Goal: Task Accomplishment & Management: Use online tool/utility

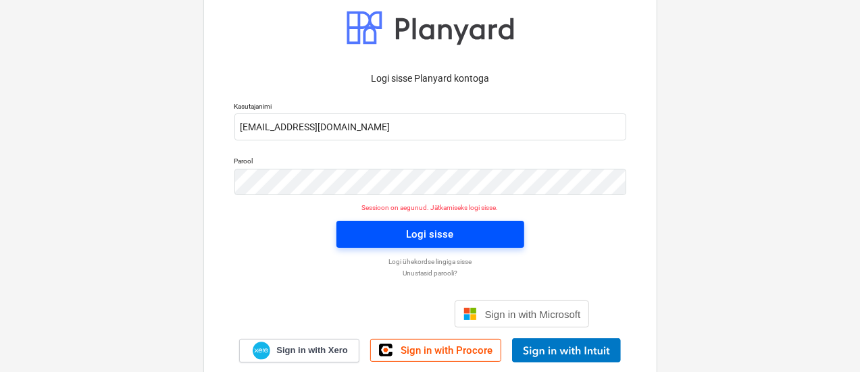
click at [474, 239] on span "Logi sisse" at bounding box center [430, 235] width 155 height 18
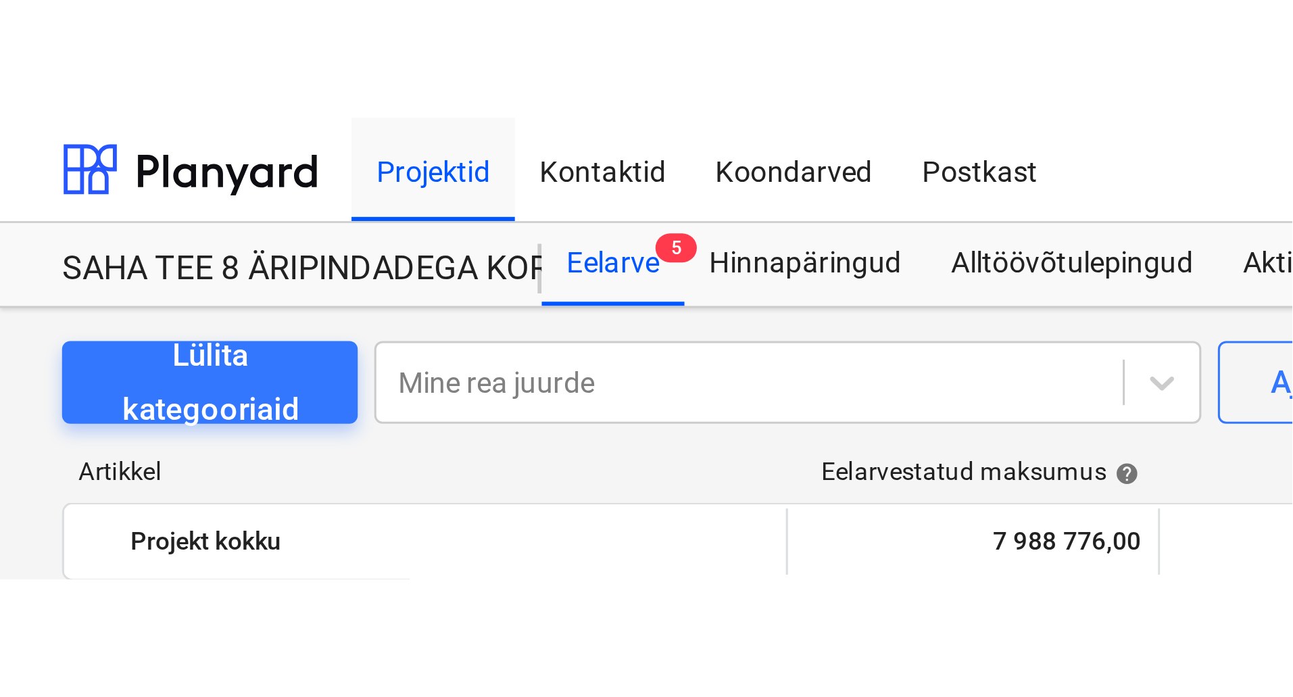
scroll to position [4011, 0]
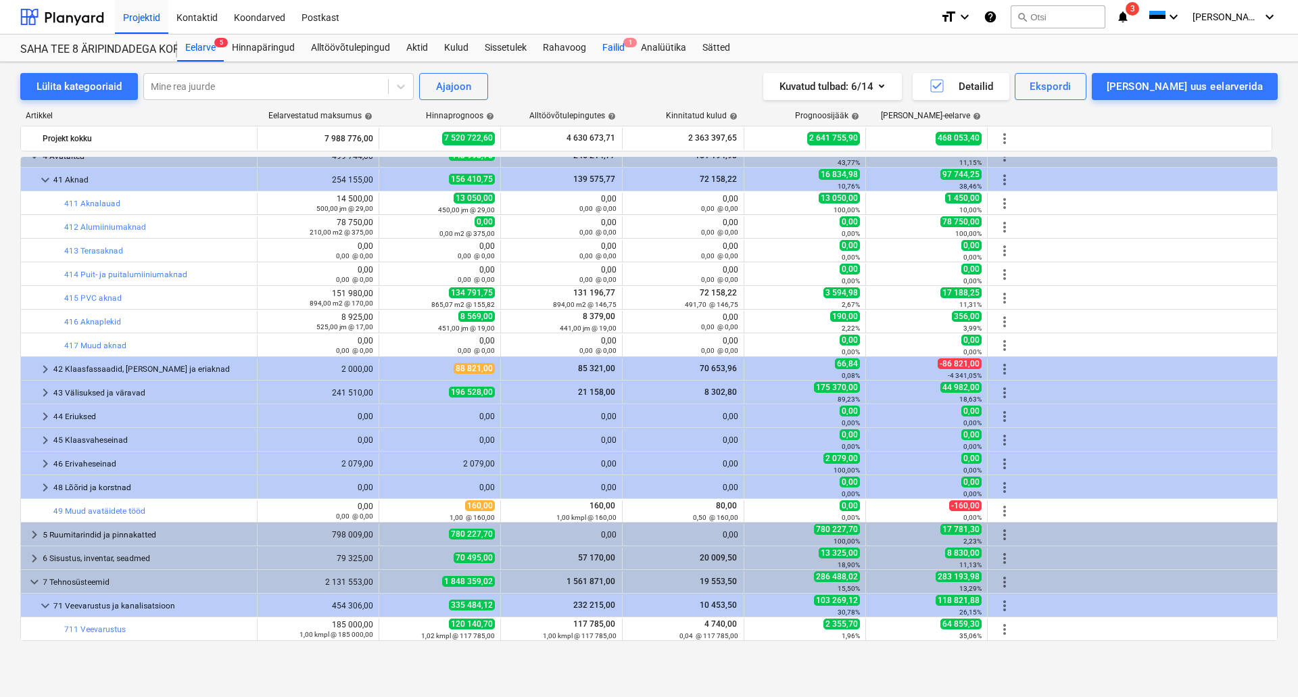
click at [620, 50] on div "Failid 1" at bounding box center [613, 47] width 39 height 27
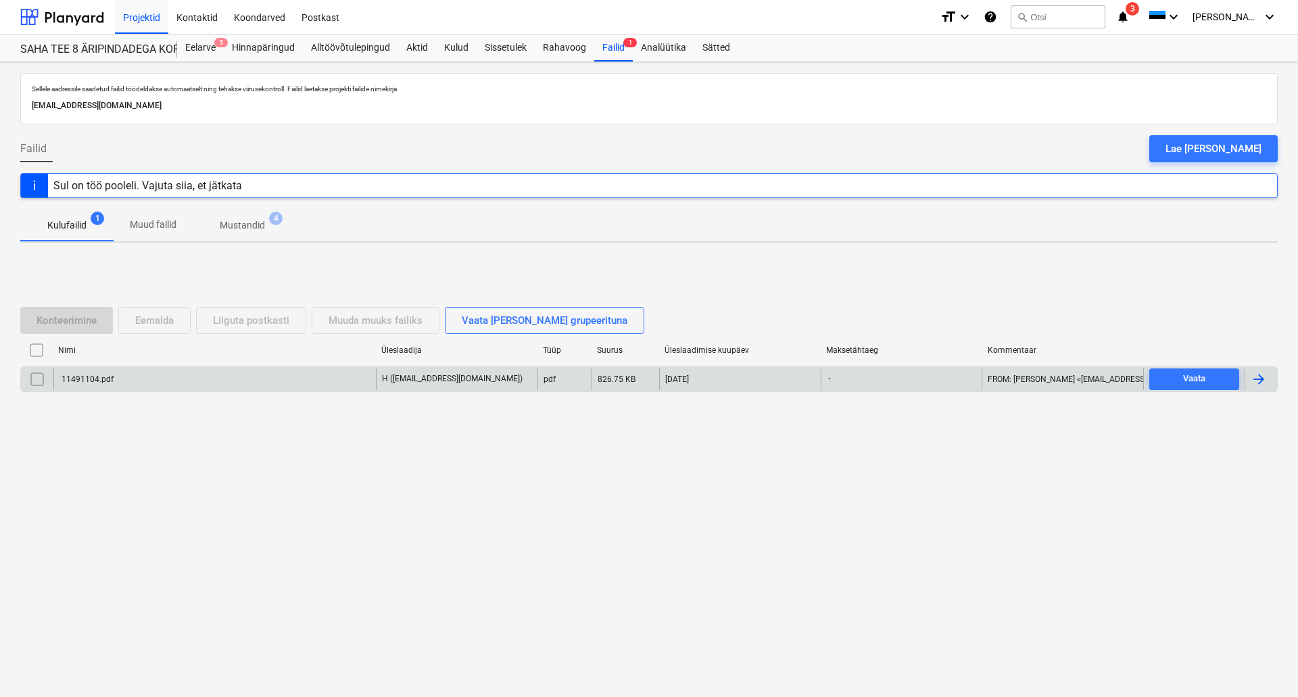
click at [247, 380] on div "11491104.pdf" at bounding box center [214, 379] width 322 height 22
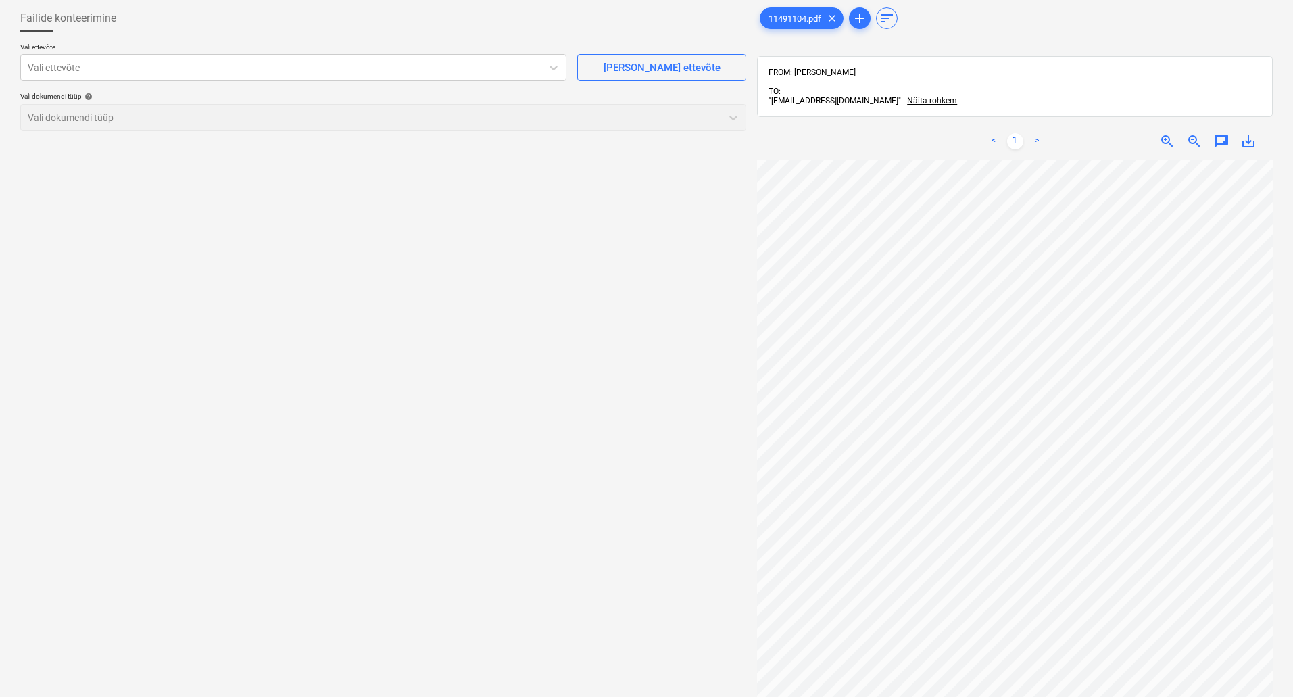
scroll to position [68, 0]
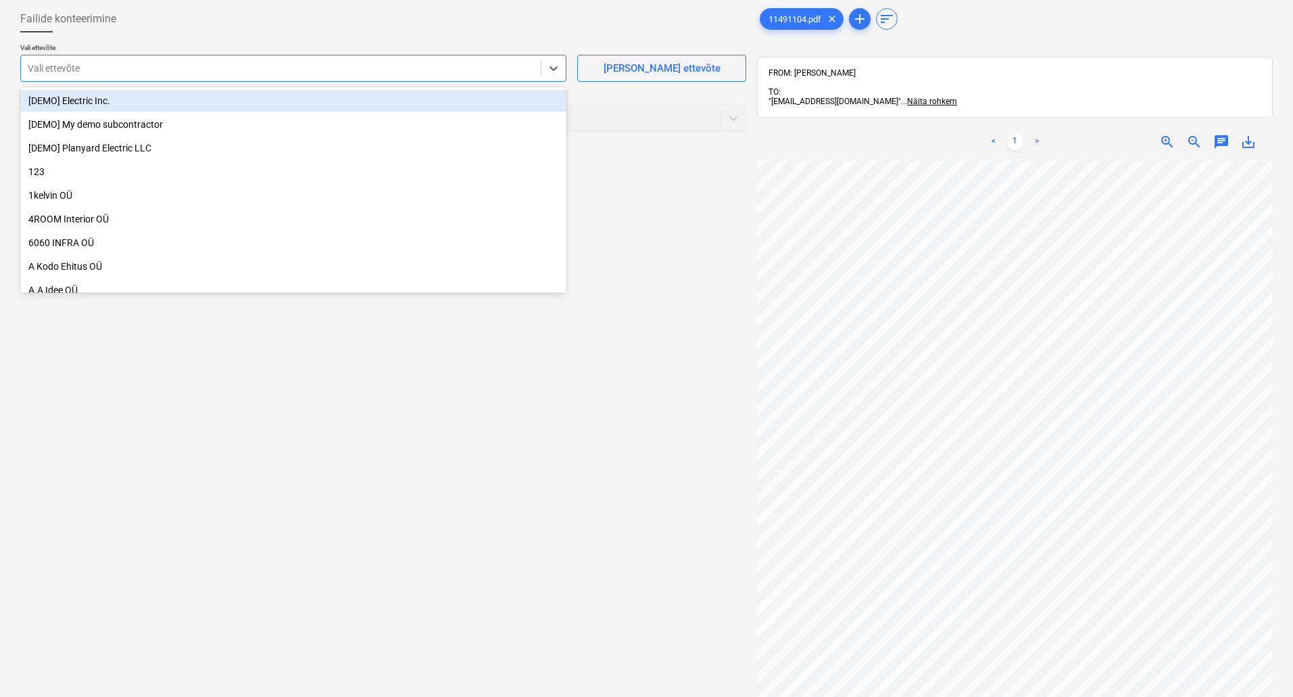
click at [104, 68] on div at bounding box center [281, 69] width 506 height 14
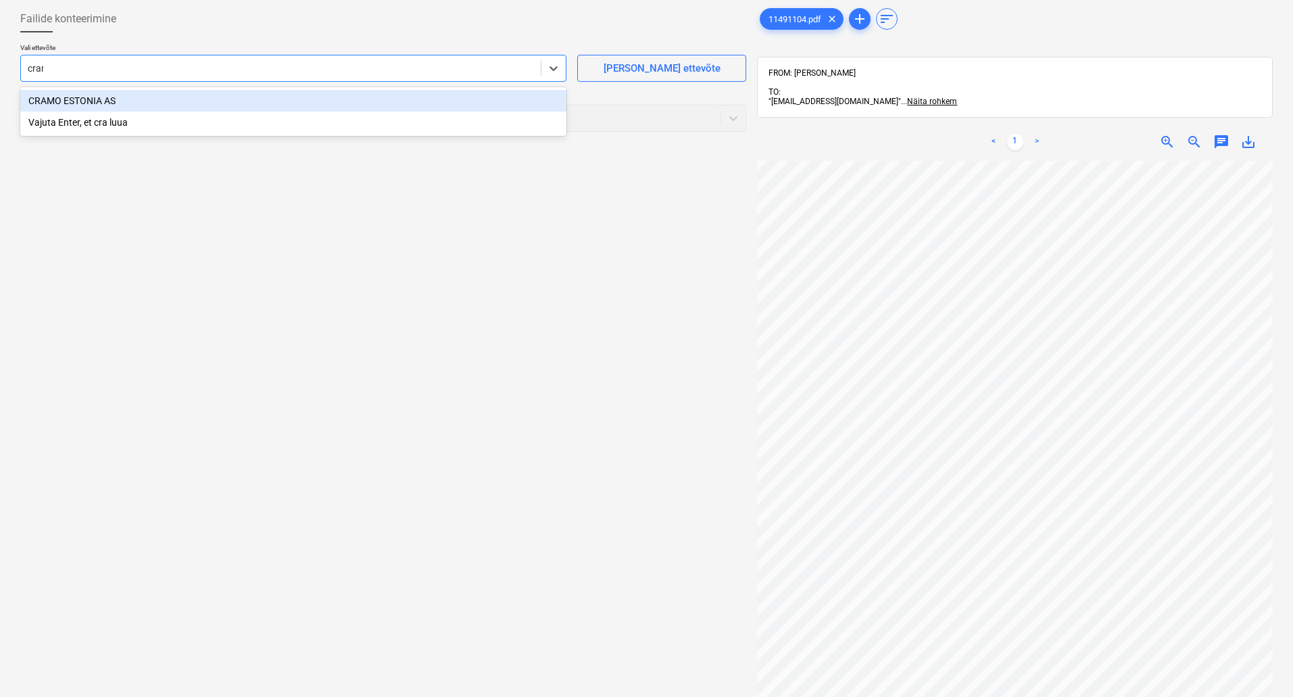
type input "cramo"
click at [88, 103] on div "CRAMO ESTONIA AS" at bounding box center [293, 101] width 546 height 22
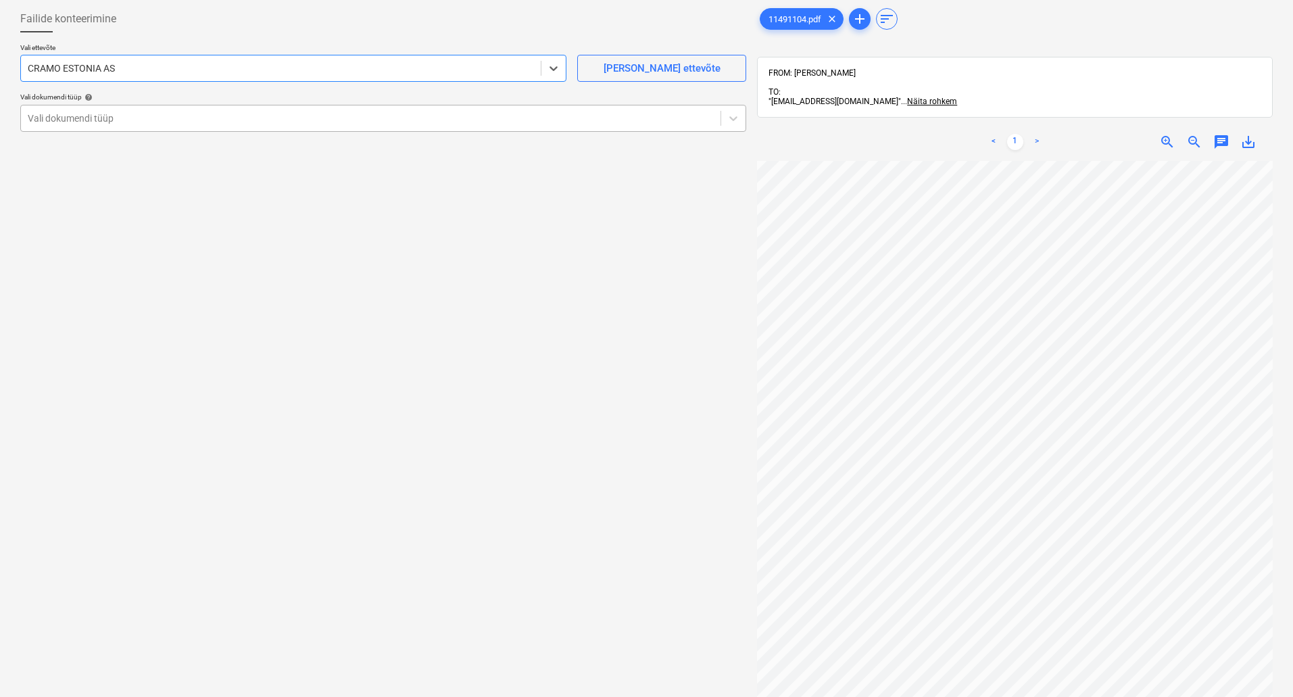
click at [85, 126] on div "Vali dokumendi tüüp" at bounding box center [370, 118] width 699 height 19
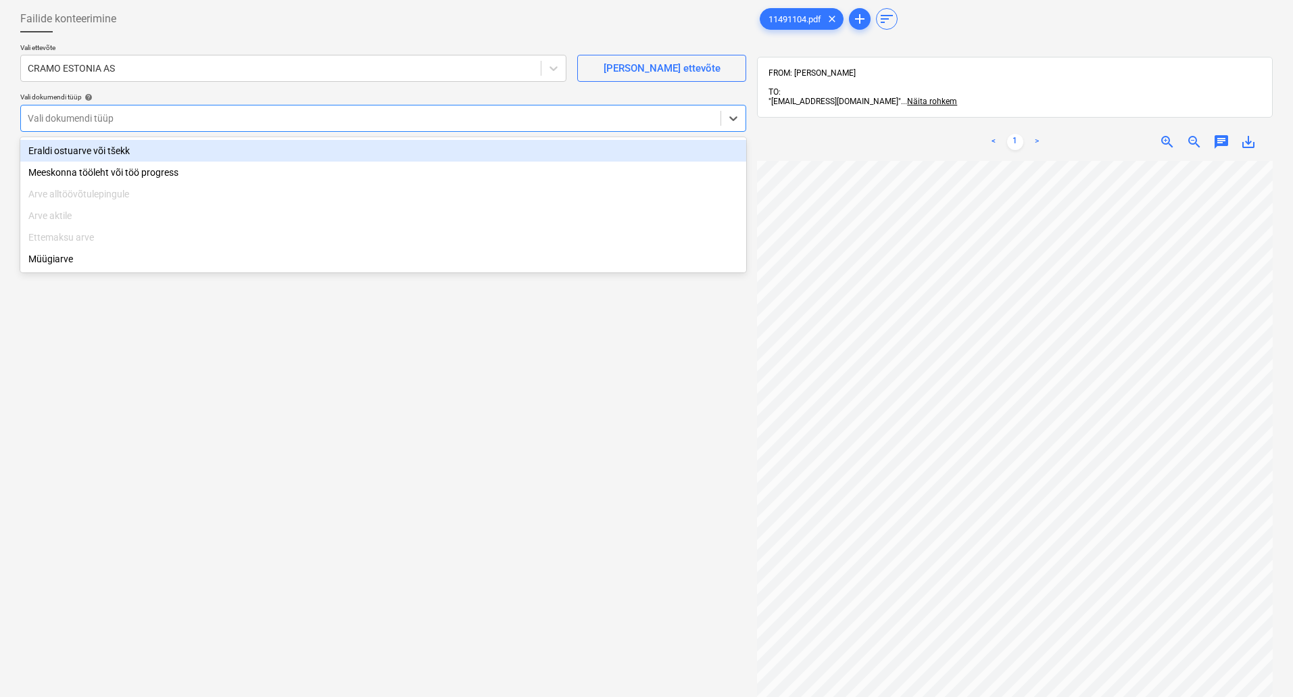
click at [85, 159] on div "Eraldi ostuarve või tšekk" at bounding box center [383, 151] width 726 height 22
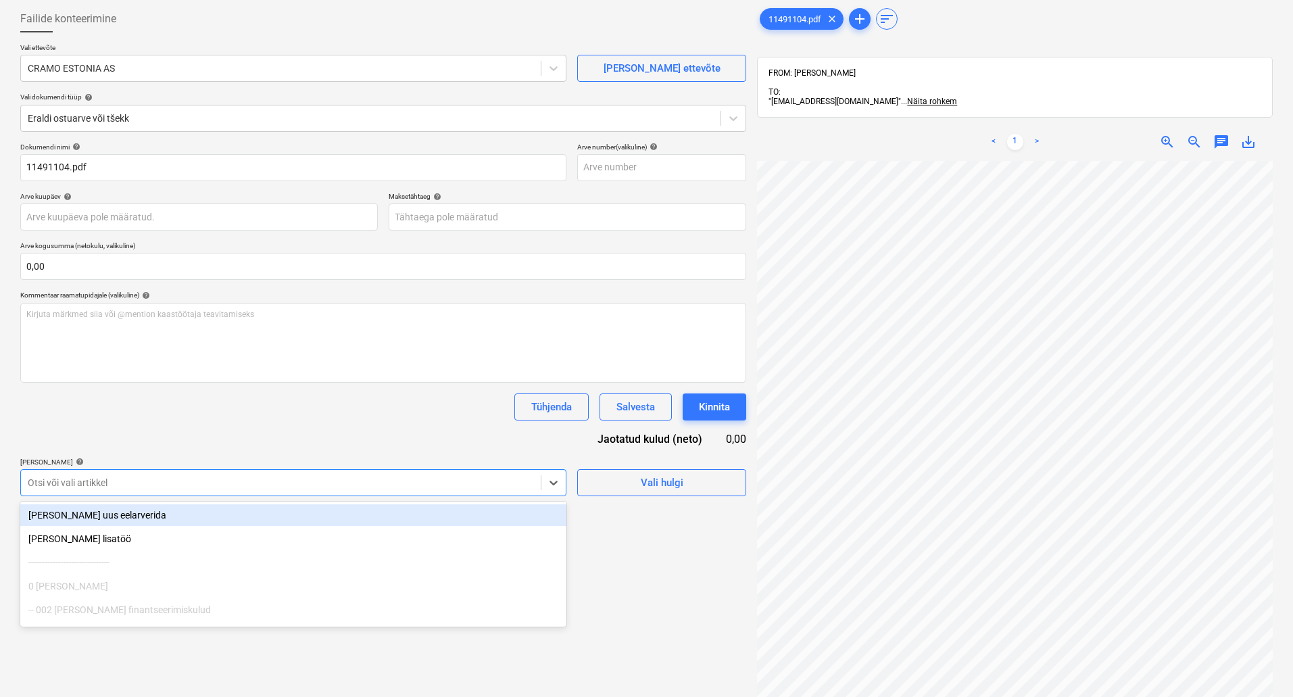
click at [204, 483] on div "Otsi või vali artikkel" at bounding box center [293, 482] width 546 height 27
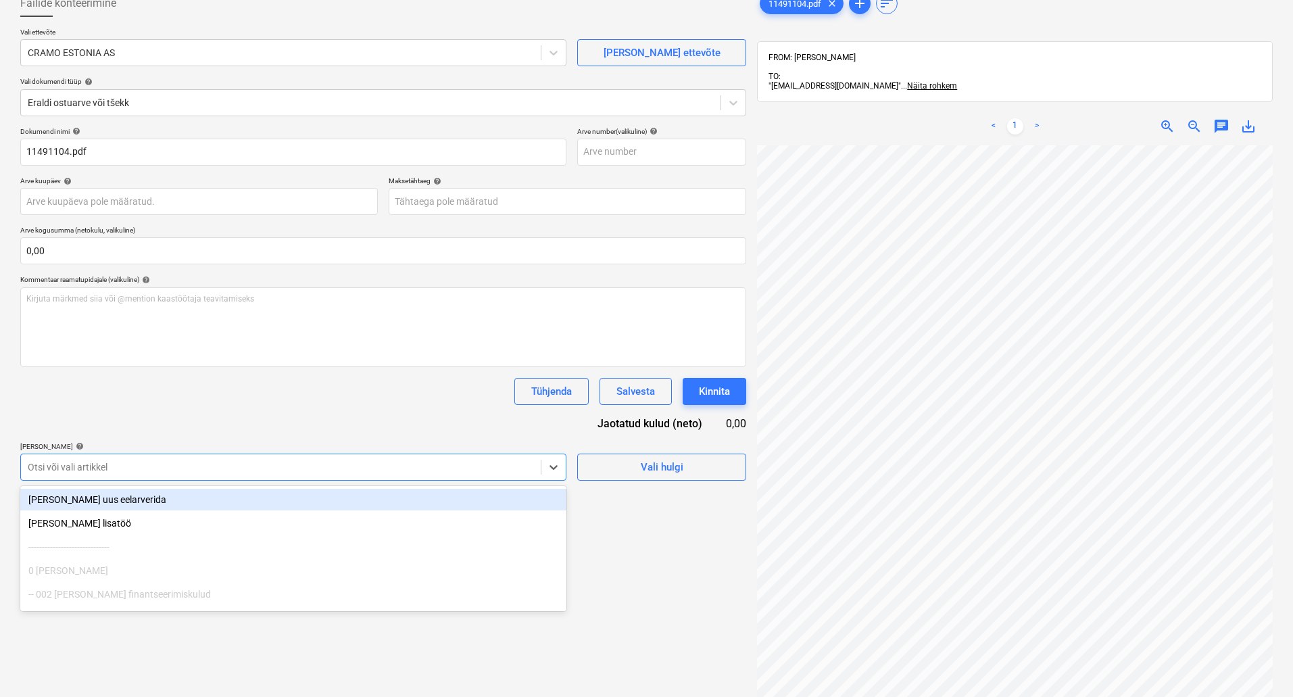
type input "m"
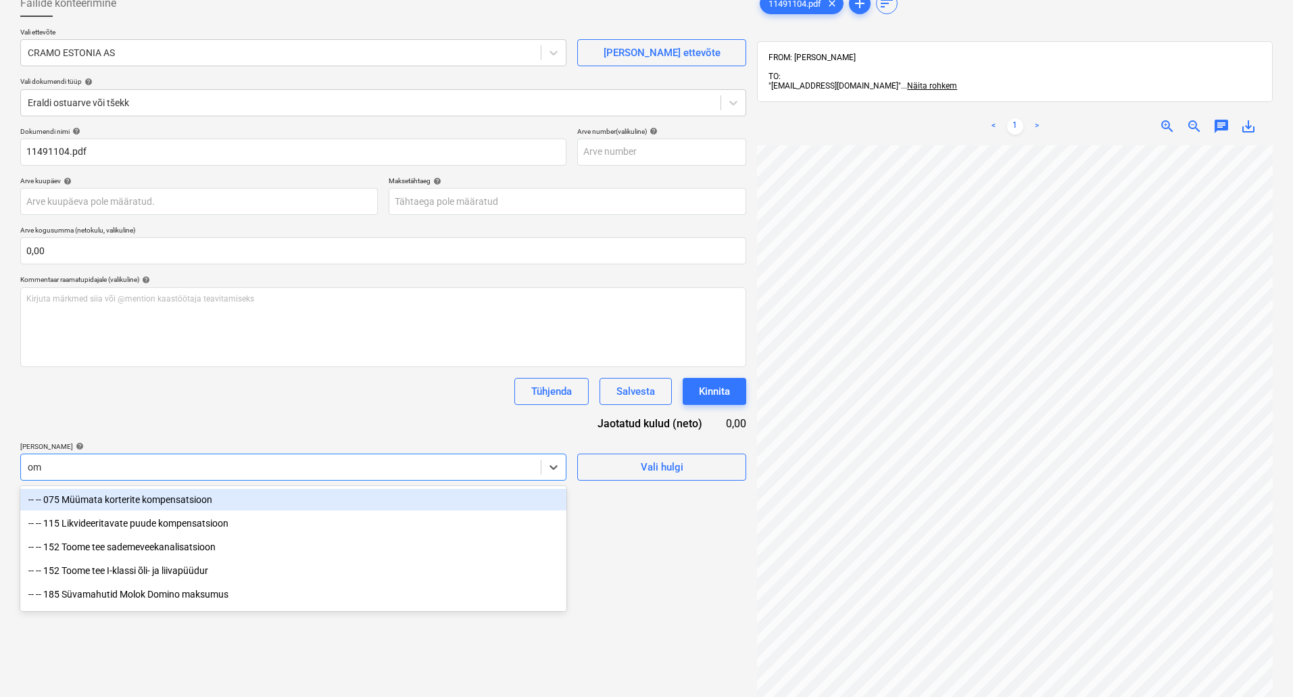
type input "oms"
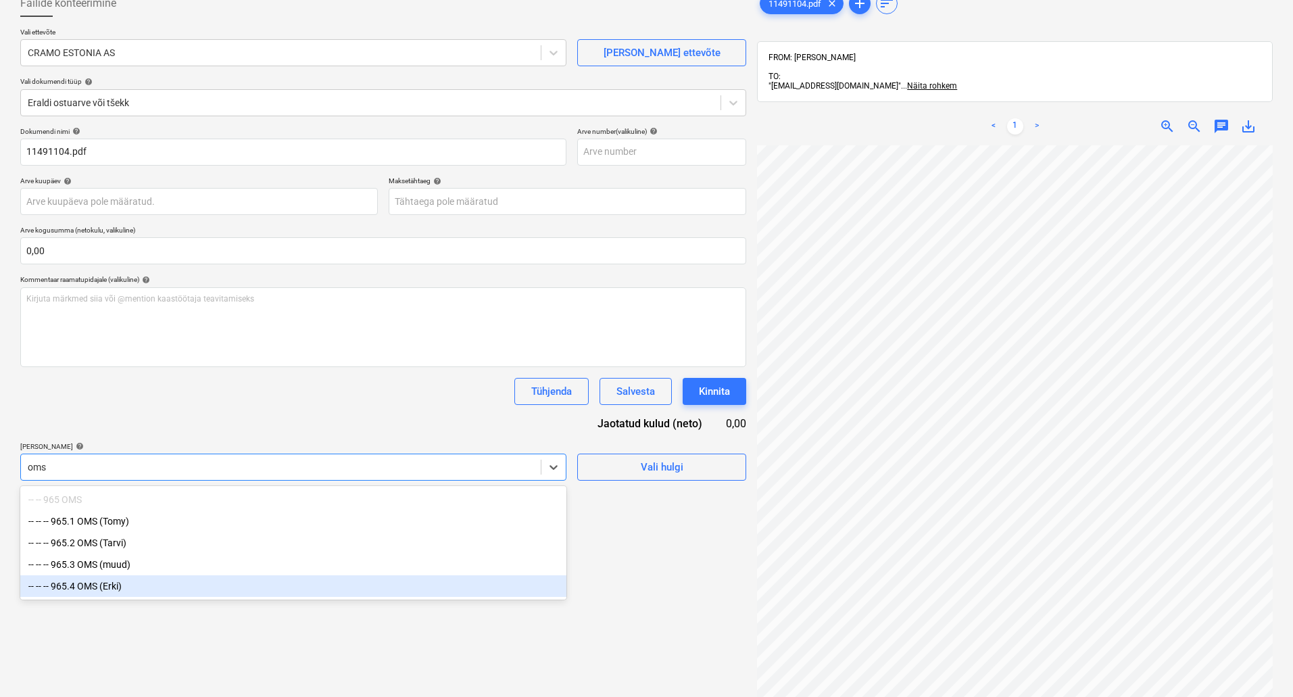
click at [139, 597] on div "-- -- -- 965.4 OMS (Erki)" at bounding box center [293, 586] width 546 height 22
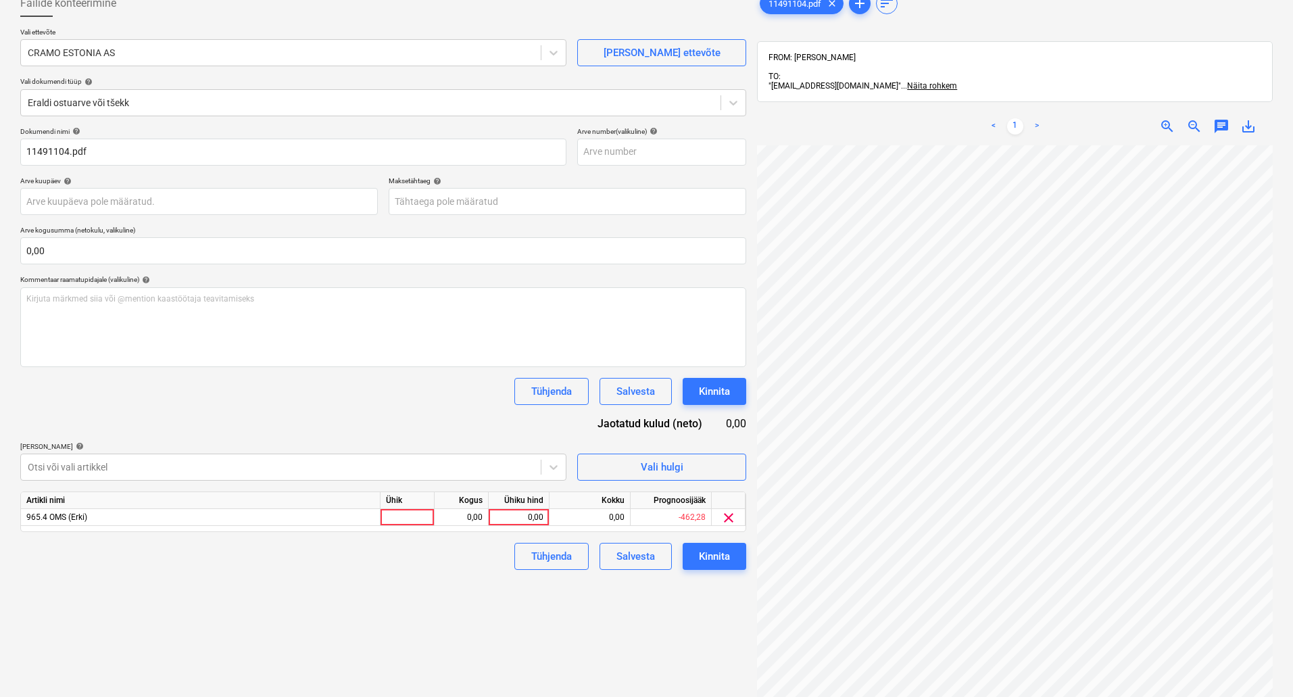
click at [226, 389] on div "Tühjenda Salvesta Kinnita" at bounding box center [383, 391] width 726 height 27
click at [518, 518] on div "0,00" at bounding box center [518, 517] width 49 height 17
type input "273,15"
click at [463, 579] on div "Failide konteerimine Vali ettevõte CRAMO ESTONIA AS [PERSON_NAME] uus ettevõte …" at bounding box center [383, 396] width 737 height 825
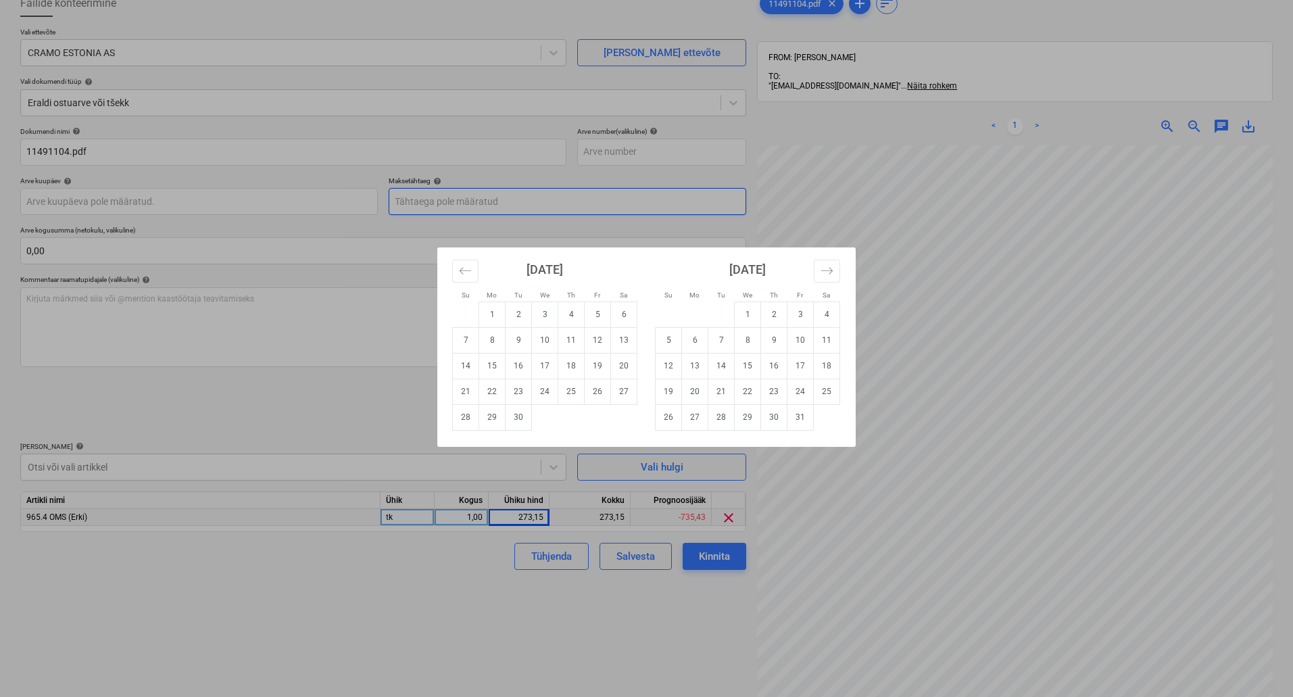
click at [451, 203] on body "Projektid Kontaktid Koondarved Postkast format_size keyboard_arrow_down help se…" at bounding box center [646, 265] width 1293 height 697
click at [752, 366] on td "15" at bounding box center [748, 366] width 26 height 26
type input "[DATE]"
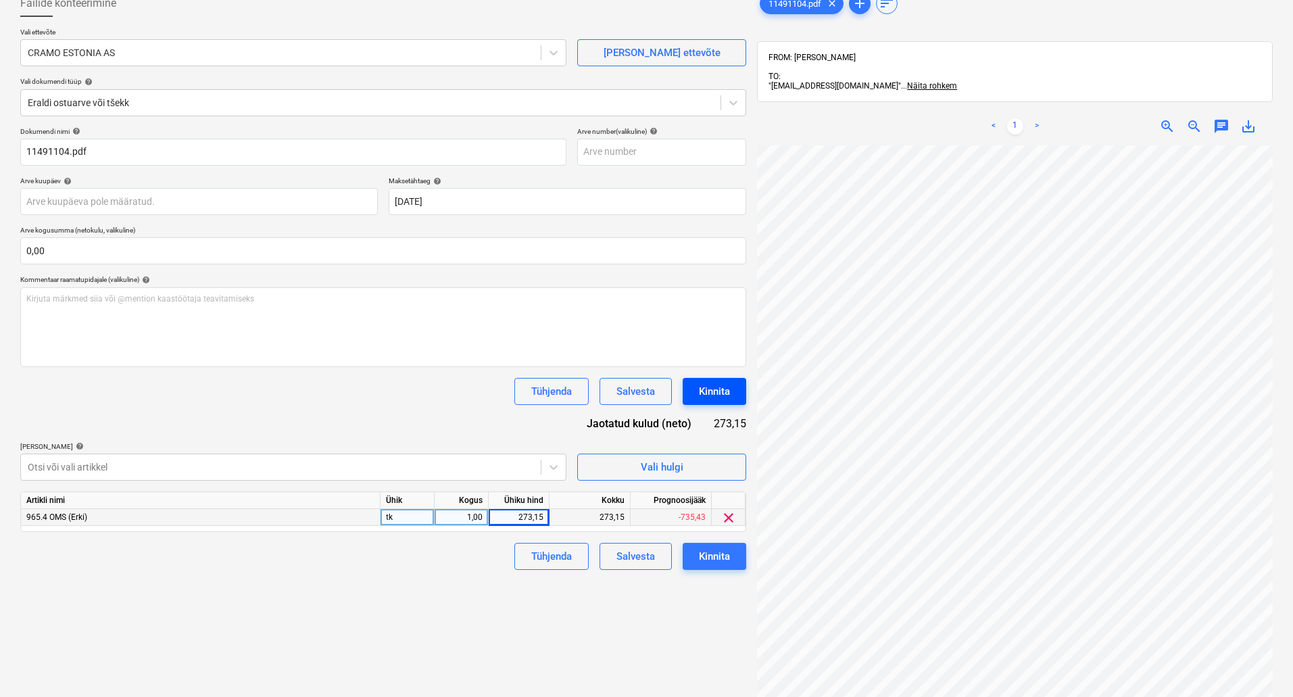
click at [725, 395] on div "Kinnita" at bounding box center [714, 392] width 31 height 18
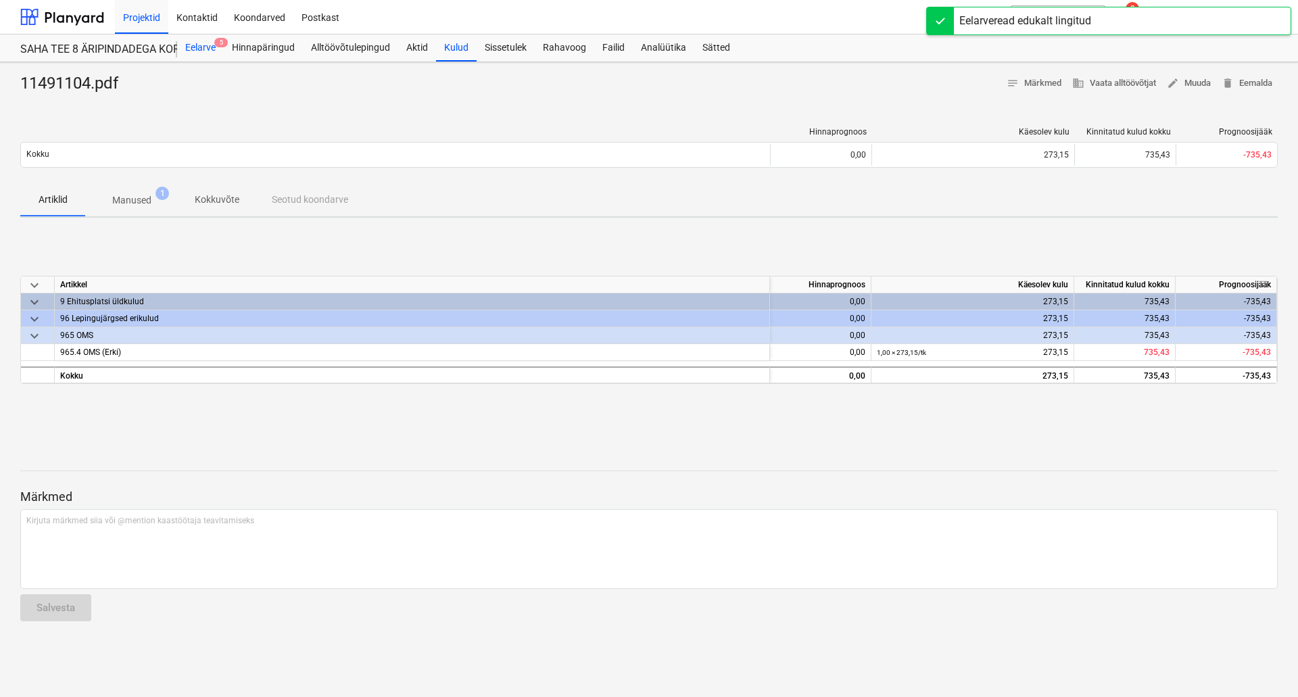
click at [219, 55] on div "Eelarve 5" at bounding box center [200, 47] width 47 height 27
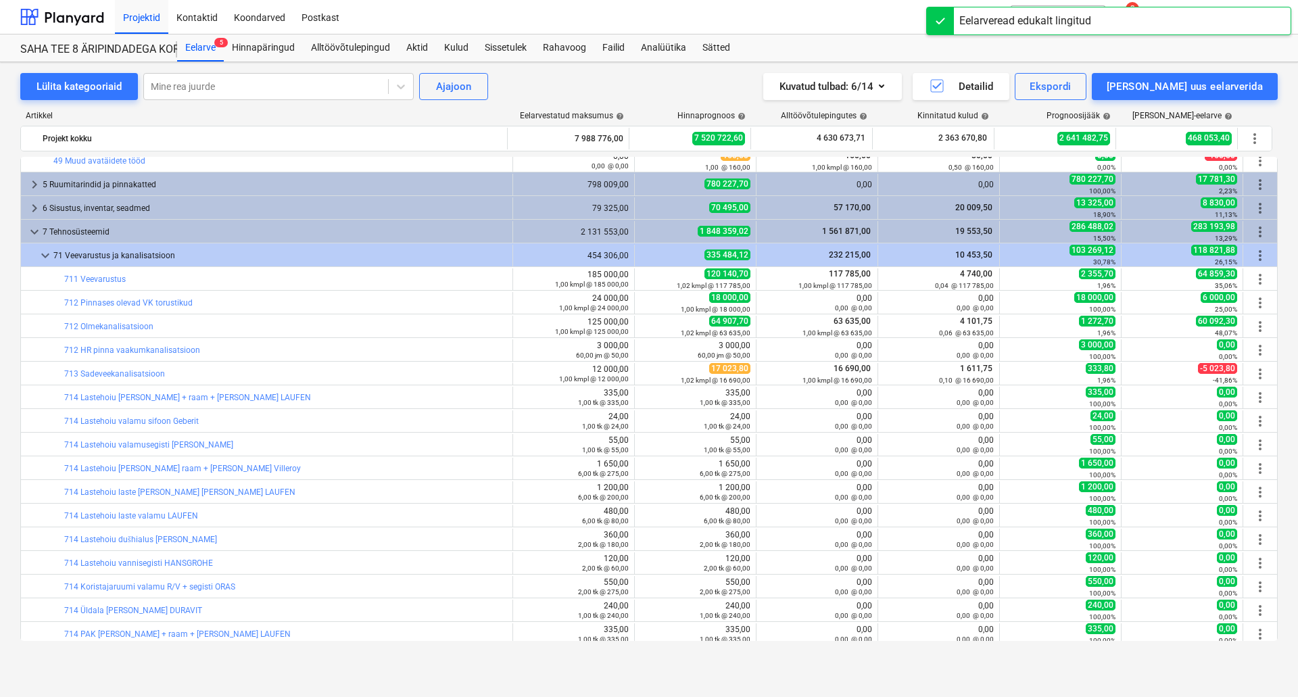
scroll to position [4417, 0]
